Goal: Understand process/instructions

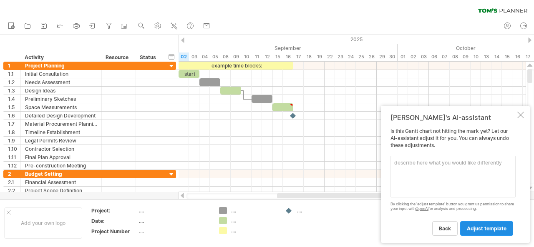
click at [491, 230] on span "adjust template" at bounding box center [487, 229] width 40 height 6
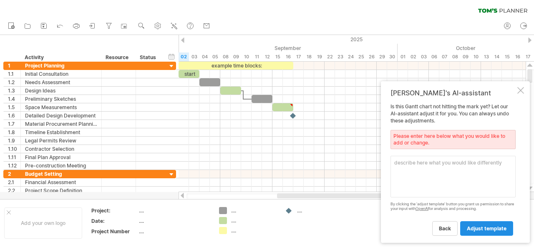
click at [491, 230] on span "adjust template" at bounding box center [487, 229] width 40 height 6
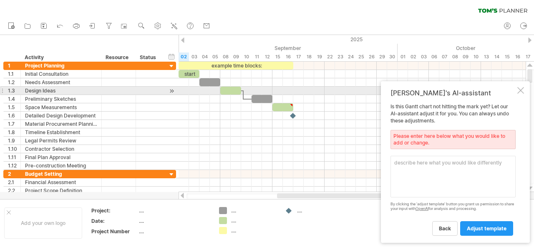
click at [521, 89] on div at bounding box center [520, 90] width 7 height 7
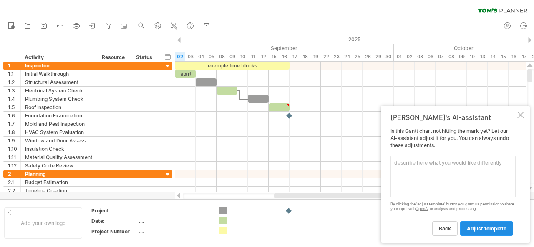
click at [492, 231] on span "adjust template" at bounding box center [487, 229] width 40 height 6
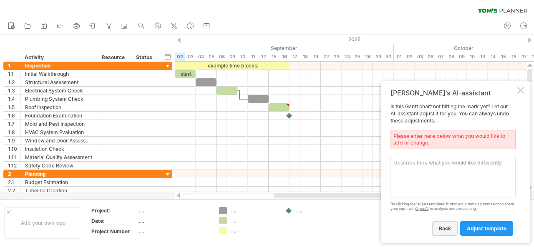
click at [443, 231] on span "back" at bounding box center [445, 229] width 12 height 6
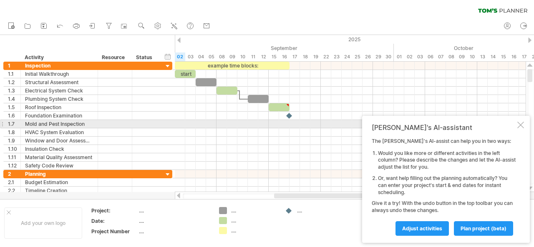
click at [520, 123] on div at bounding box center [520, 125] width 7 height 7
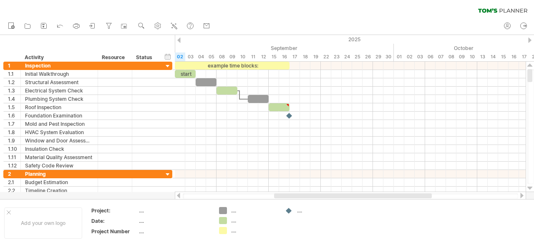
click at [511, 11] on icon at bounding box center [502, 10] width 49 height 5
